Goal: Task Accomplishment & Management: Complete application form

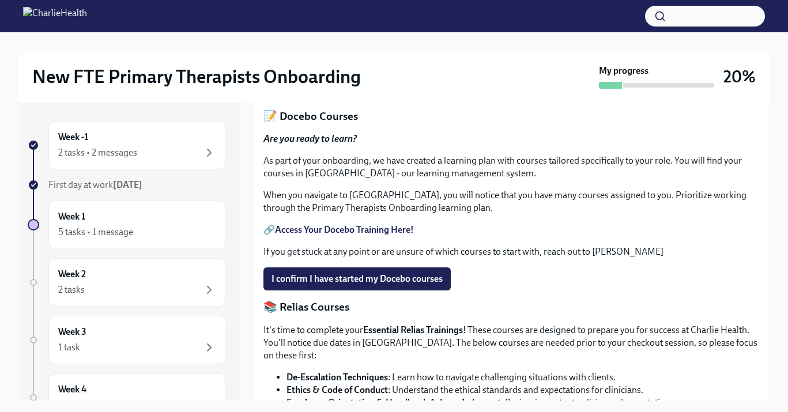
scroll to position [413, 0]
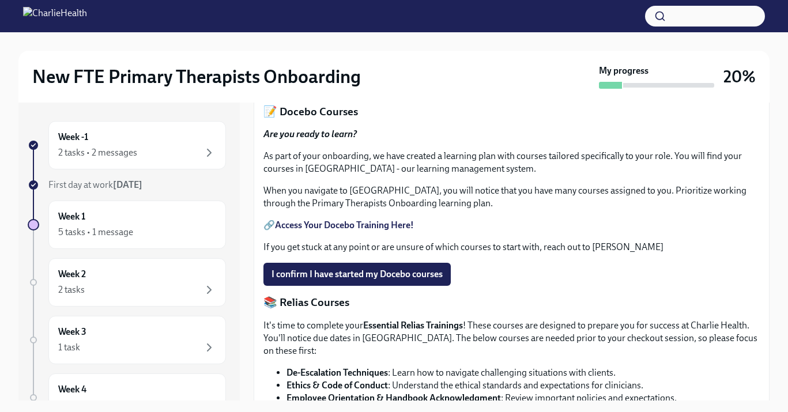
click at [359, 80] on span "Upload HIPAA Certification" at bounding box center [333, 74] width 122 height 12
click at [0, 0] on input "Upload HIPAA Certification" at bounding box center [0, 0] width 0 height 0
click at [332, 80] on span "Upload HIPAA Certification" at bounding box center [333, 74] width 122 height 12
click at [0, 0] on input "Upload HIPAA Certification" at bounding box center [0, 0] width 0 height 0
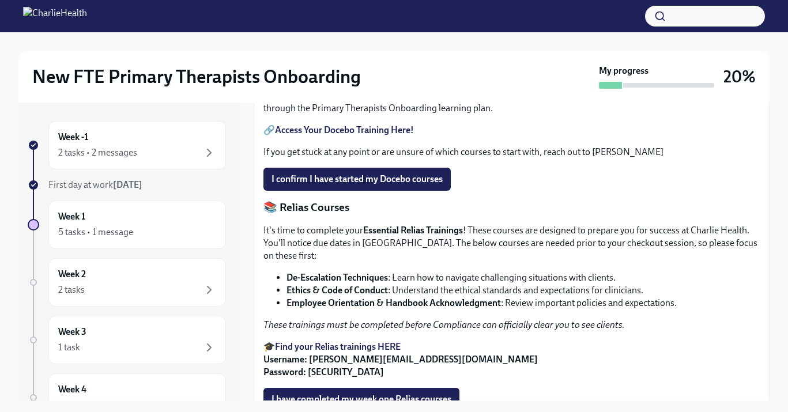
scroll to position [507, 0]
click at [332, 191] on button "I confirm I have started my Docebo courses" at bounding box center [356, 179] width 187 height 23
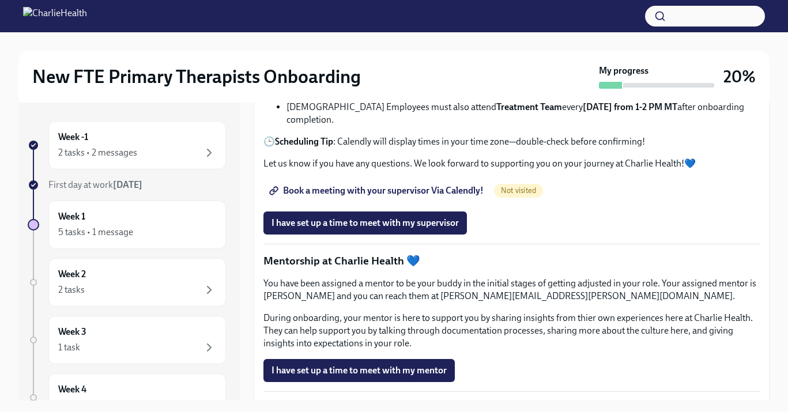
scroll to position [947, 0]
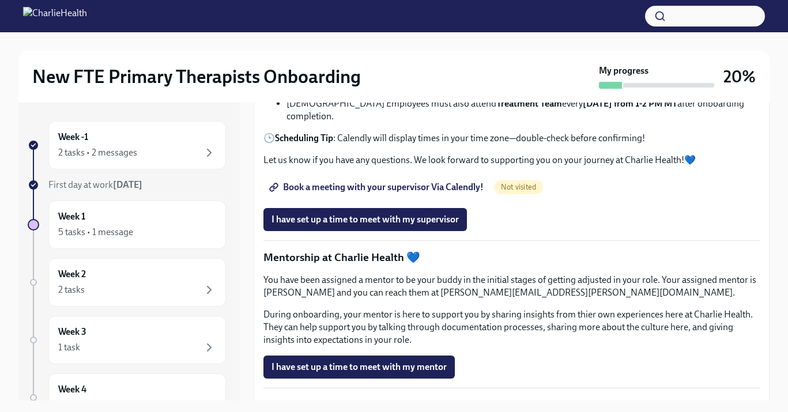
click at [351, 193] on span "Book a meeting with your supervisor Via Calendly!" at bounding box center [378, 188] width 212 height 12
click at [461, 193] on span "Book a meeting with your supervisor Via Calendly!" at bounding box center [378, 188] width 212 height 12
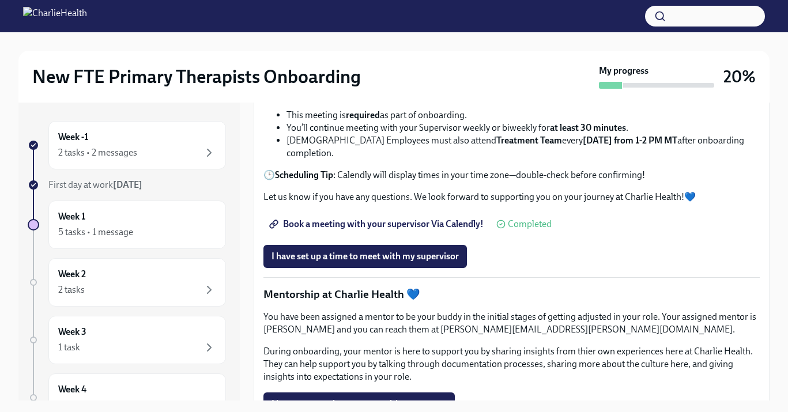
scroll to position [988, 0]
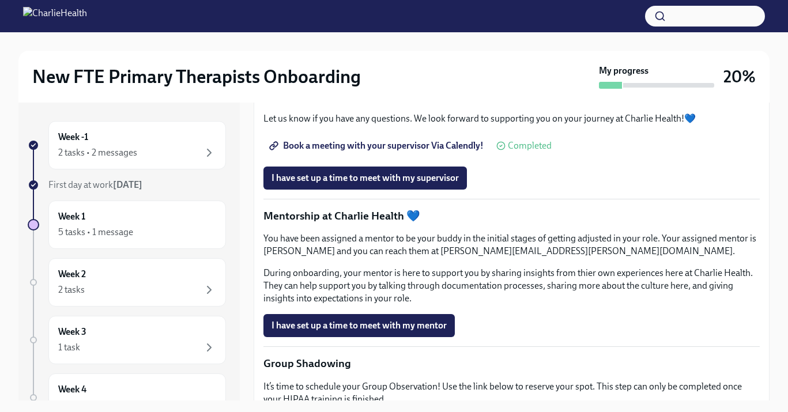
click at [442, 152] on span "Book a meeting with your supervisor Via Calendly!" at bounding box center [378, 146] width 212 height 12
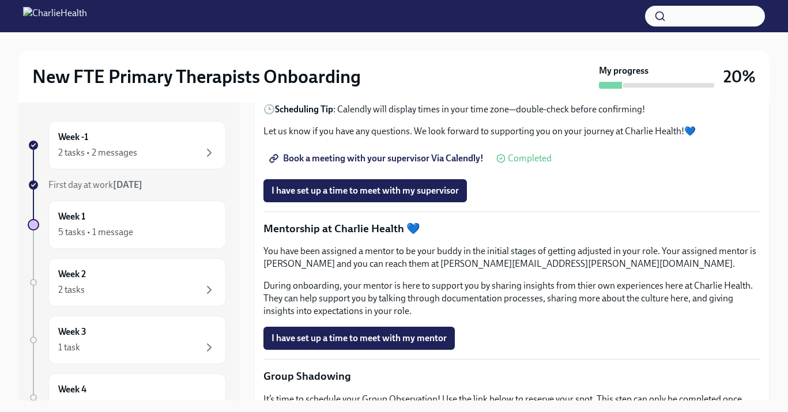
scroll to position [980, 0]
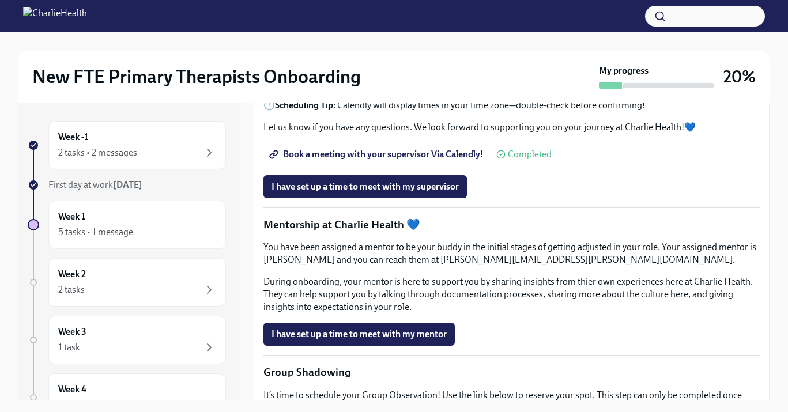
click at [419, 160] on span "Book a meeting with your supervisor Via Calendly!" at bounding box center [378, 155] width 212 height 12
click at [391, 160] on span "Book a meeting with your supervisor Via Calendly!" at bounding box center [378, 155] width 212 height 12
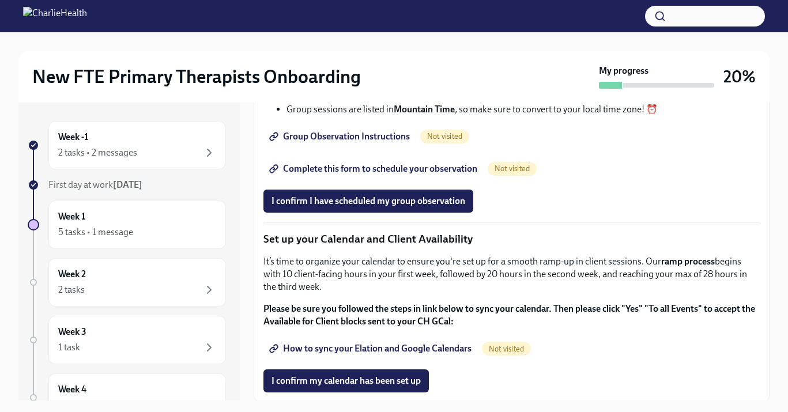
scroll to position [1527, 0]
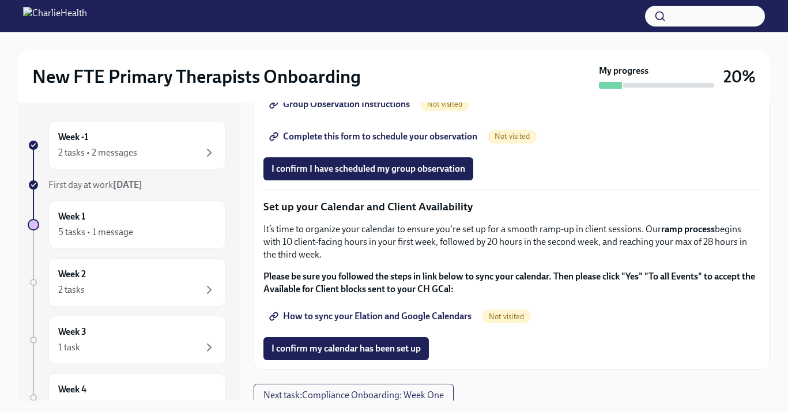
click at [370, 110] on span "Group Observation Instructions" at bounding box center [341, 105] width 138 height 12
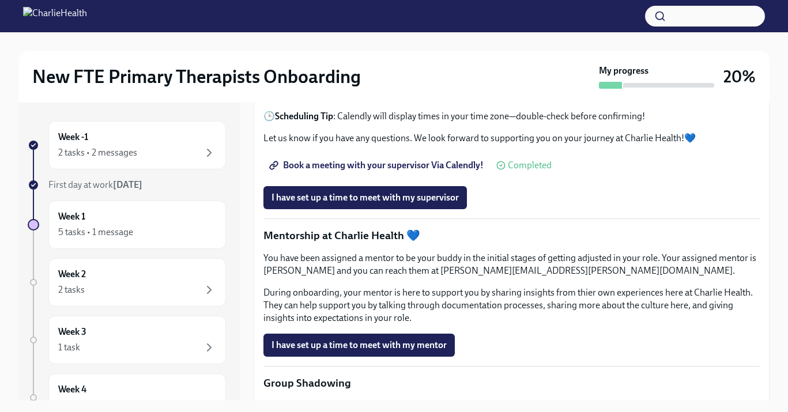
scroll to position [977, 0]
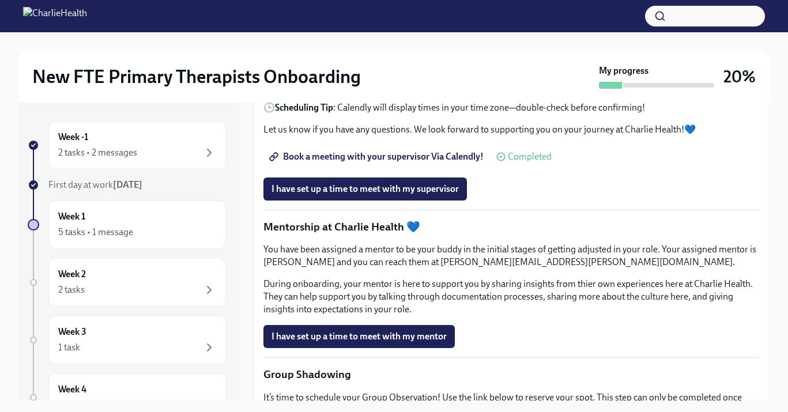
click at [348, 163] on span "Book a meeting with your supervisor Via Calendly!" at bounding box center [378, 157] width 212 height 12
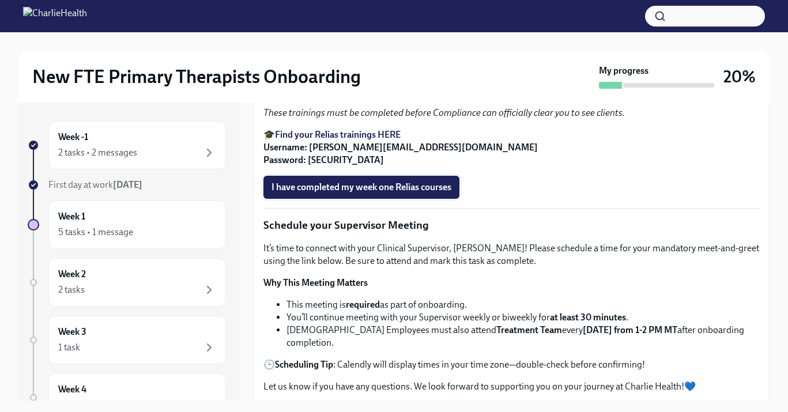
scroll to position [719, 0]
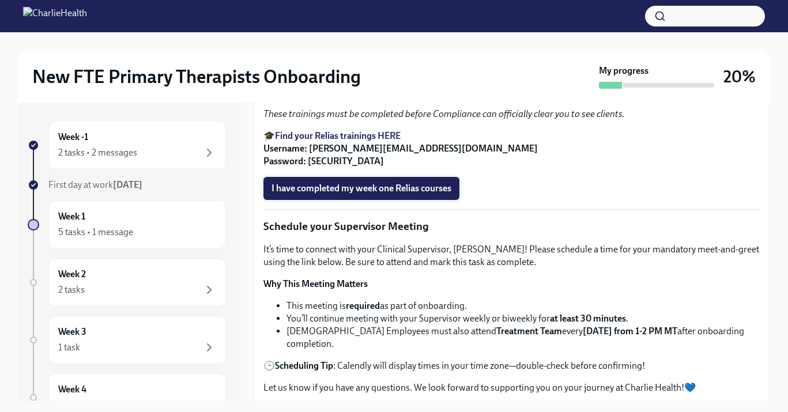
click at [341, 194] on span "I have completed my week one Relias courses" at bounding box center [362, 189] width 180 height 12
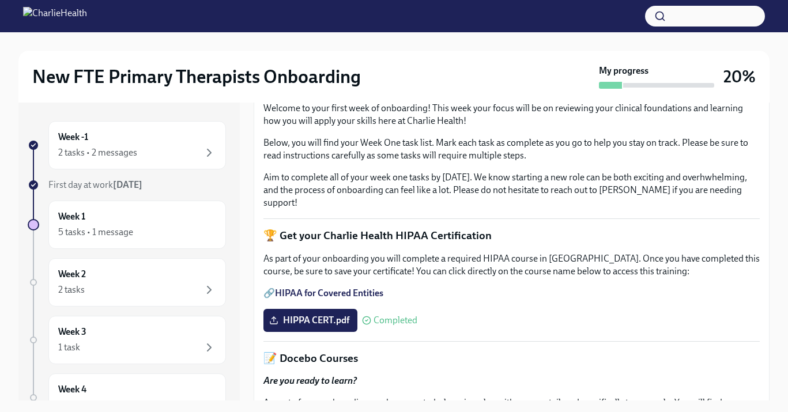
scroll to position [0, 0]
